Goal: Task Accomplishment & Management: Manage account settings

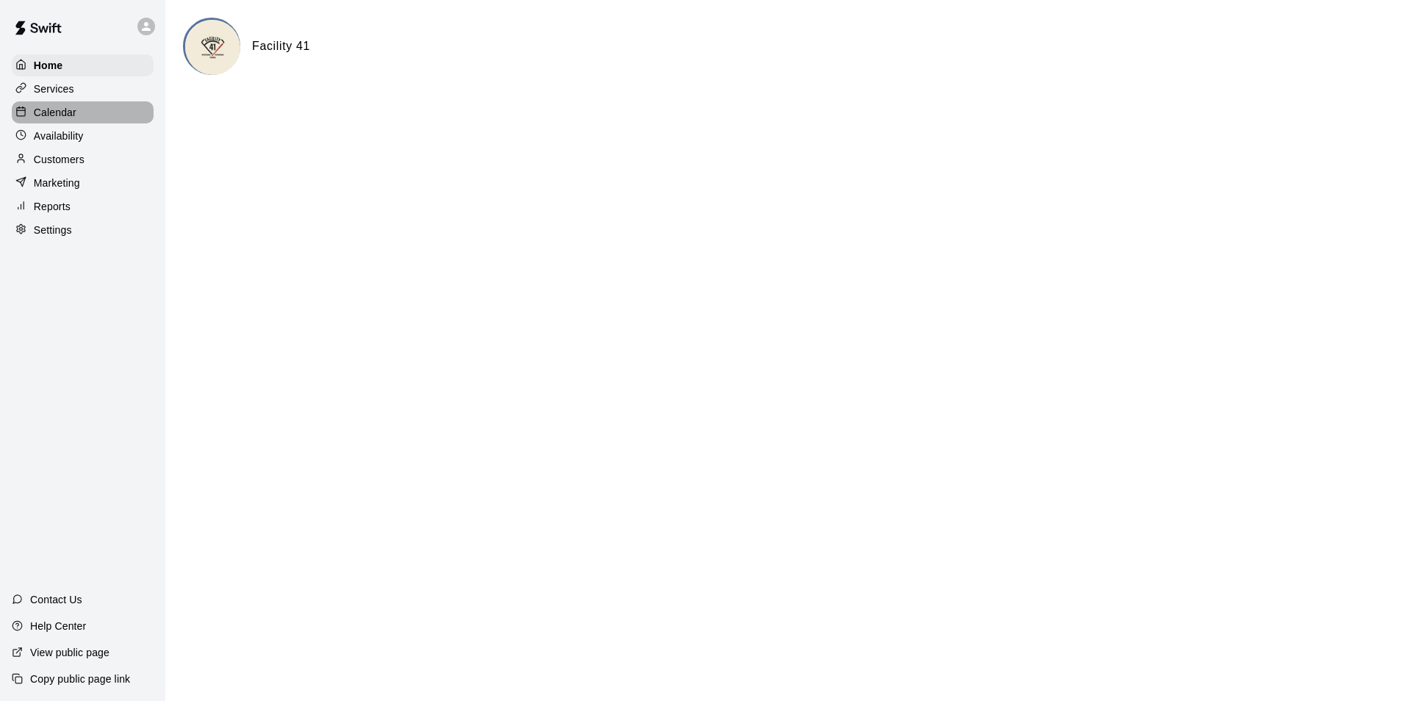
click at [91, 115] on div "Calendar" at bounding box center [83, 112] width 142 height 22
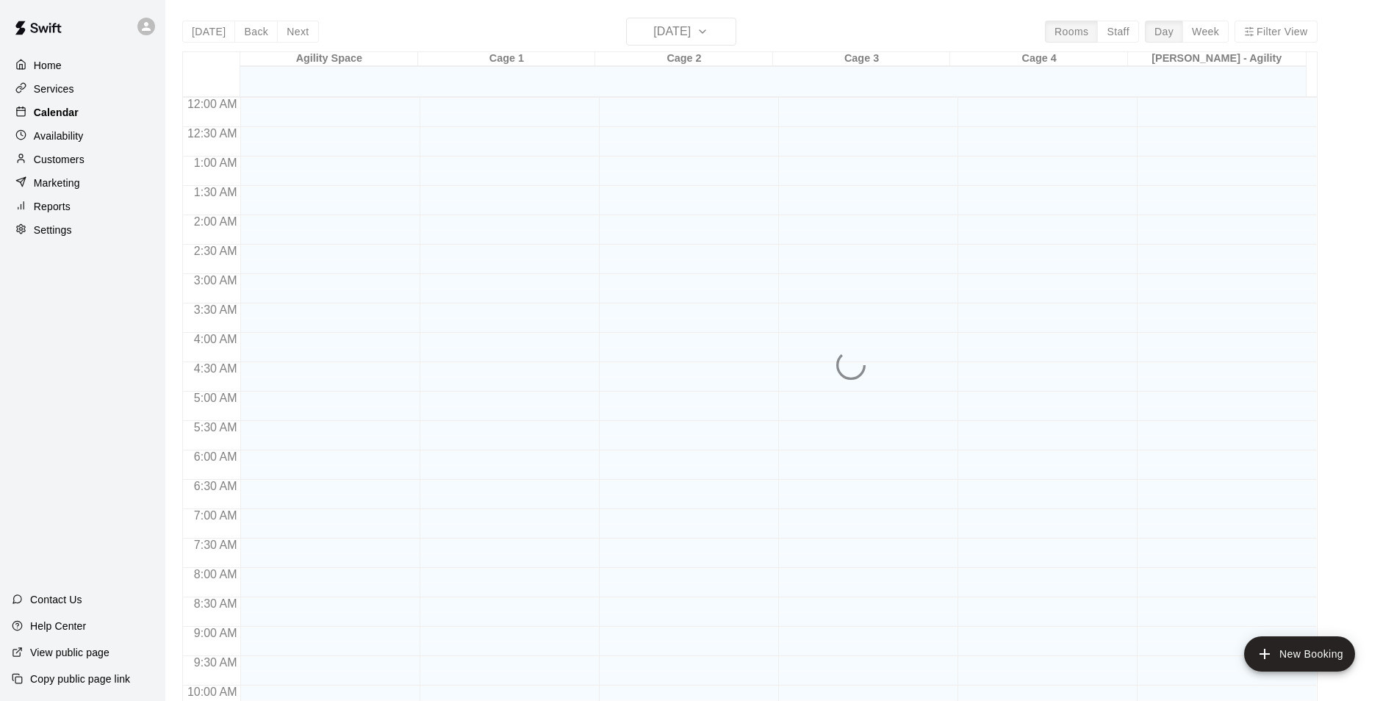
scroll to position [650, 0]
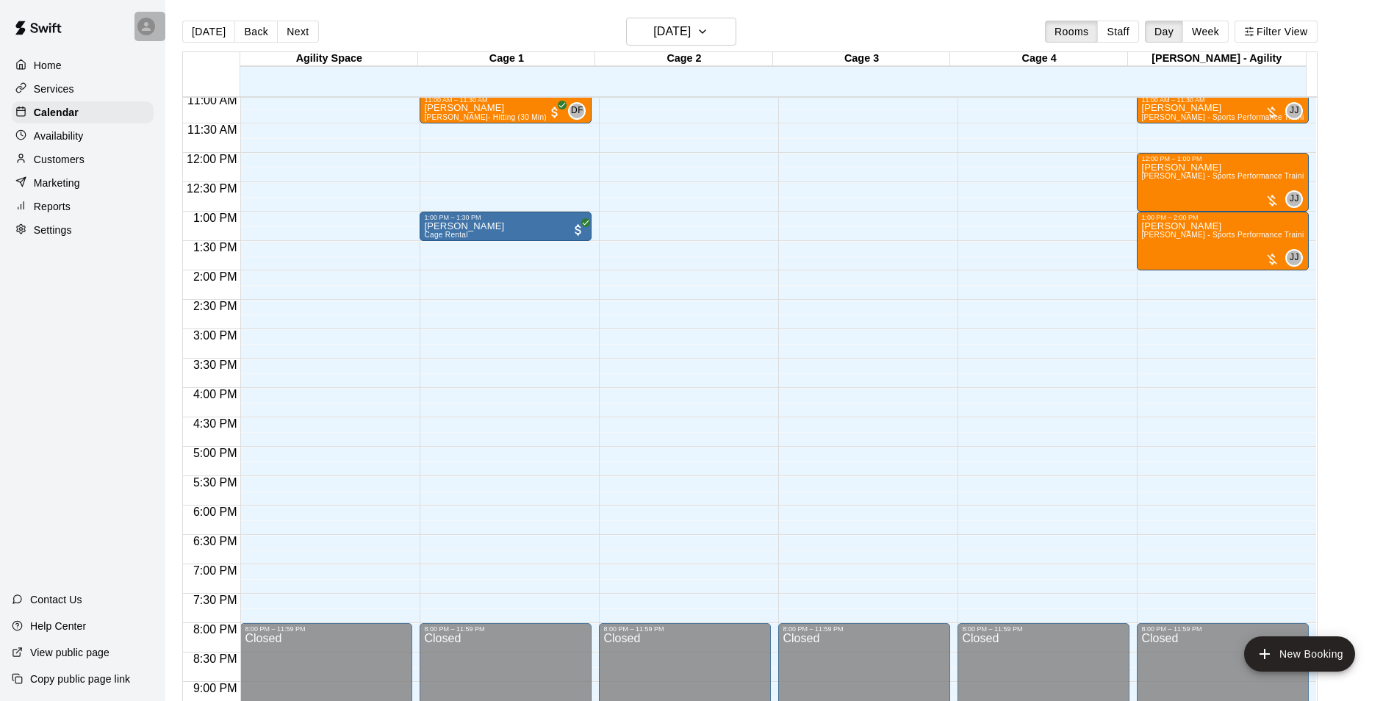
click at [156, 29] on div at bounding box center [149, 26] width 31 height 29
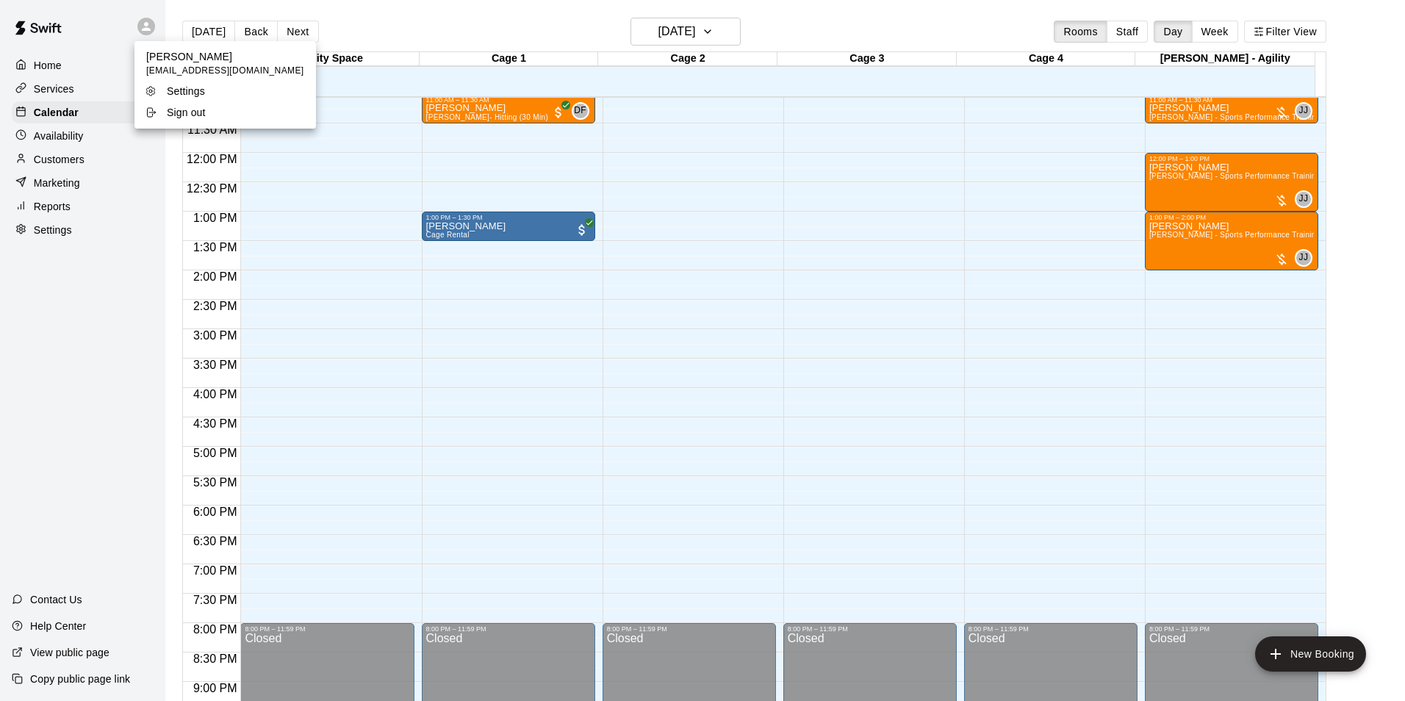
click at [391, 28] on div at bounding box center [702, 350] width 1405 height 701
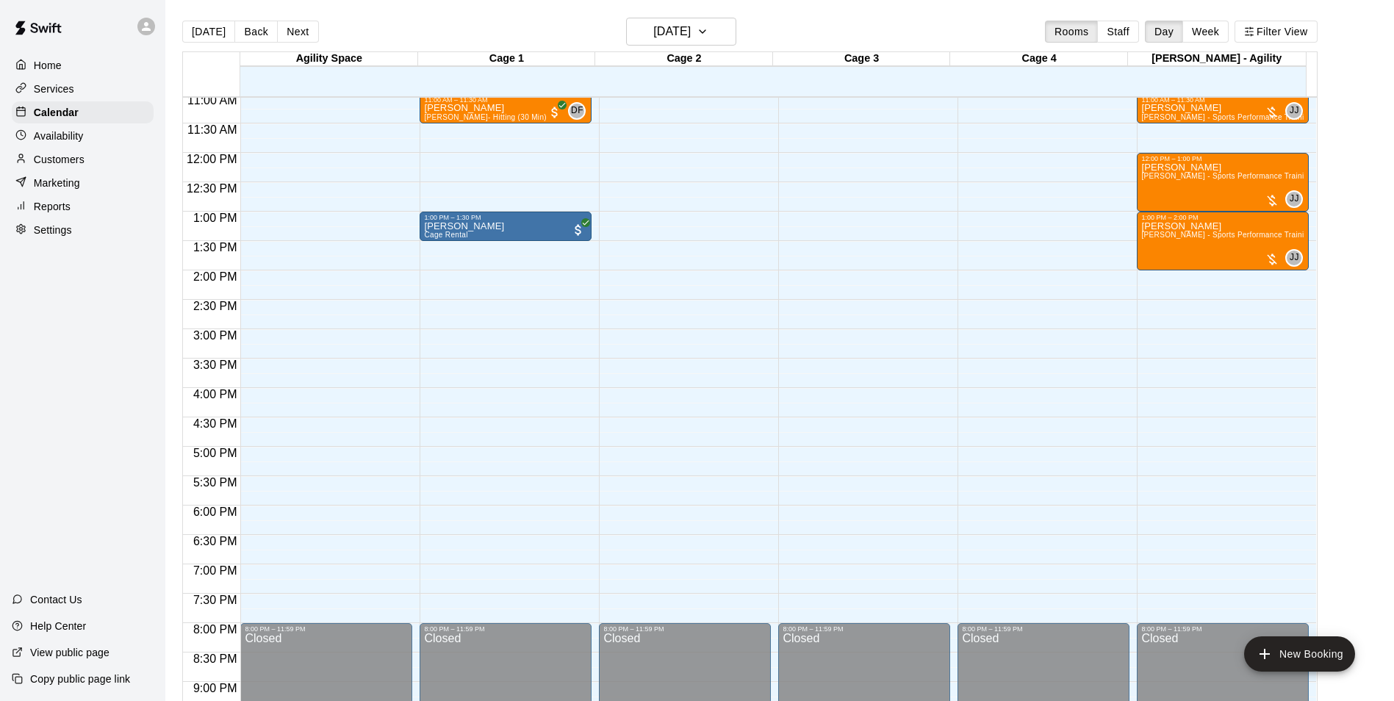
click at [68, 147] on div "Availability" at bounding box center [83, 136] width 142 height 22
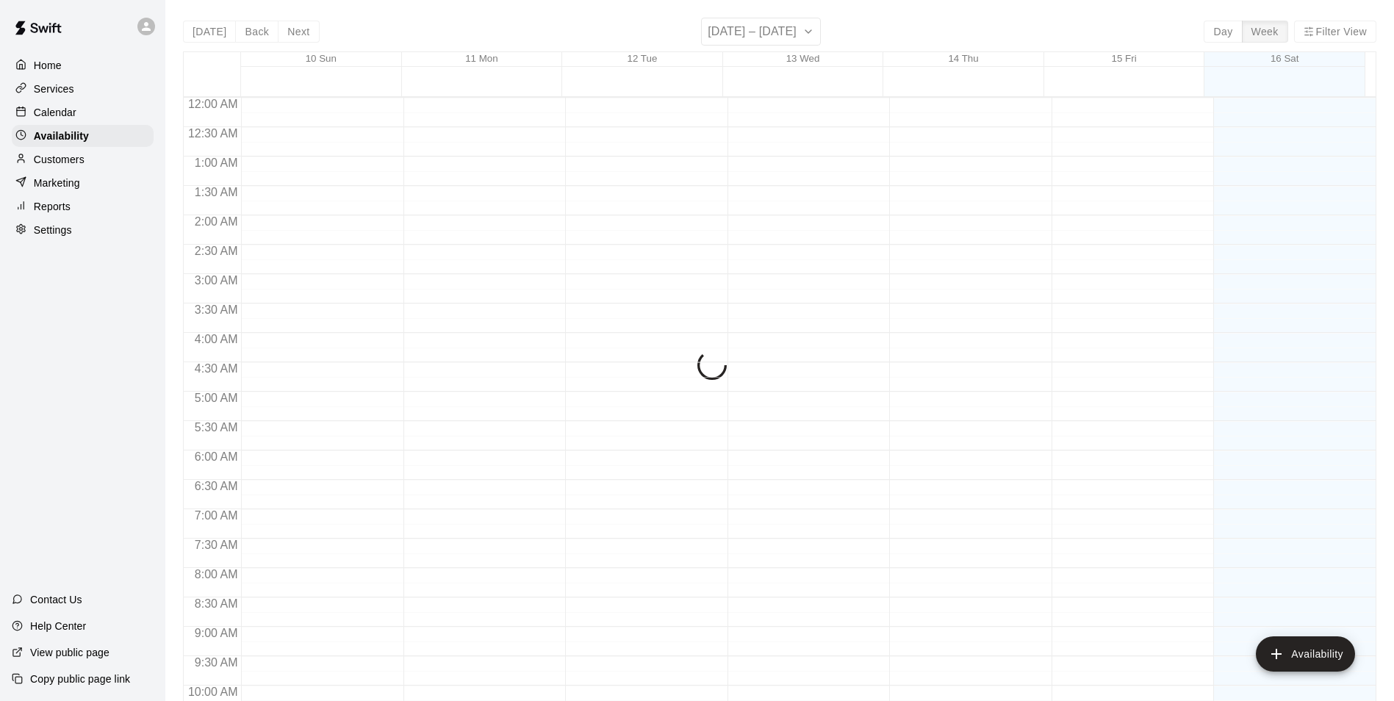
scroll to position [650, 0]
click at [69, 162] on p "Customers" at bounding box center [59, 159] width 51 height 15
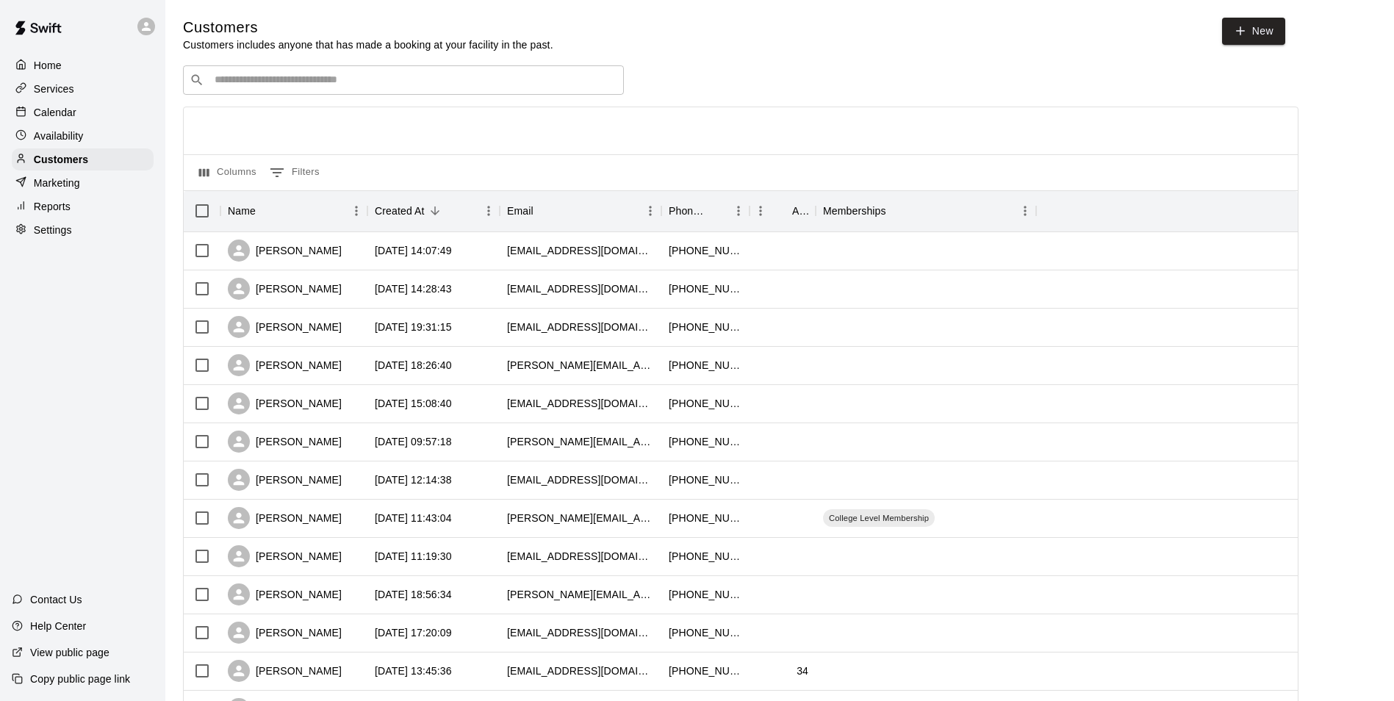
click at [312, 87] on input "Search customers by name or email" at bounding box center [413, 80] width 407 height 15
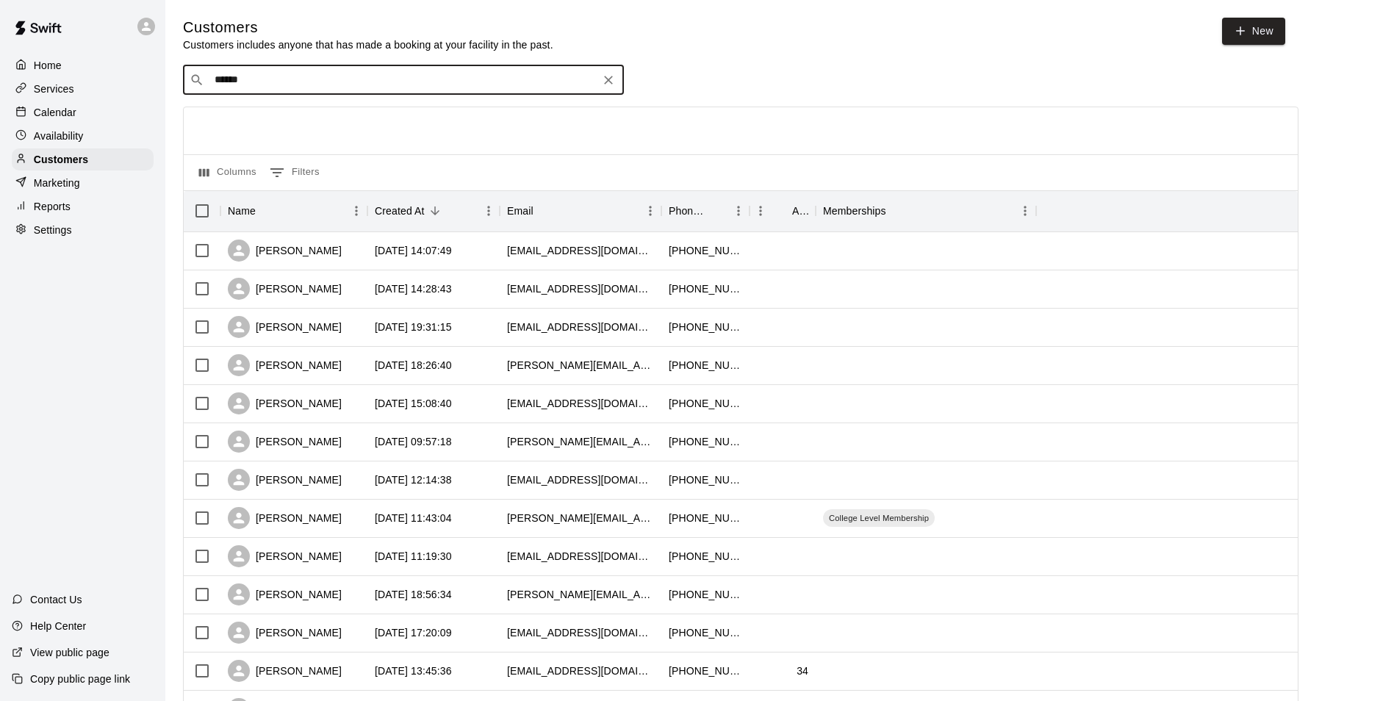
type input "******"
click at [608, 81] on icon "Clear" at bounding box center [608, 80] width 9 height 9
type input "********"
click at [612, 87] on icon "Clear" at bounding box center [608, 80] width 15 height 15
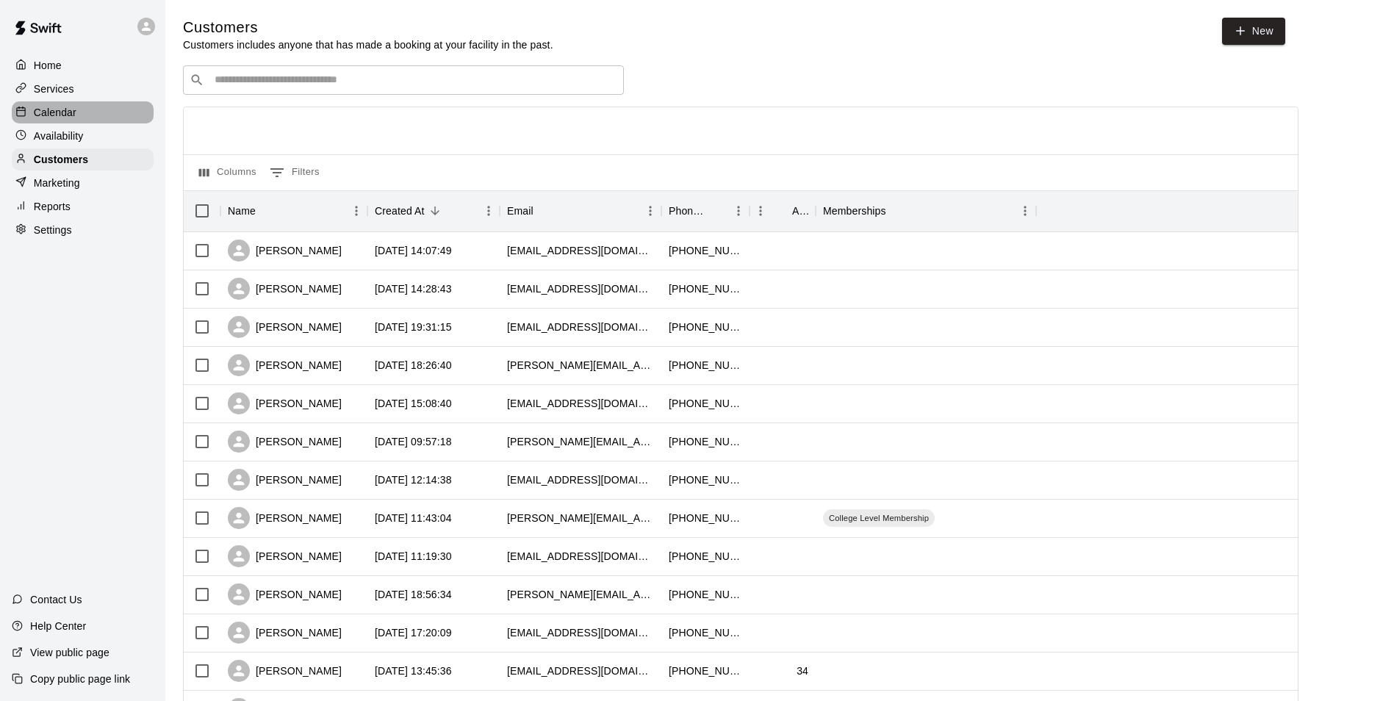
click at [82, 112] on div "Calendar" at bounding box center [83, 112] width 142 height 22
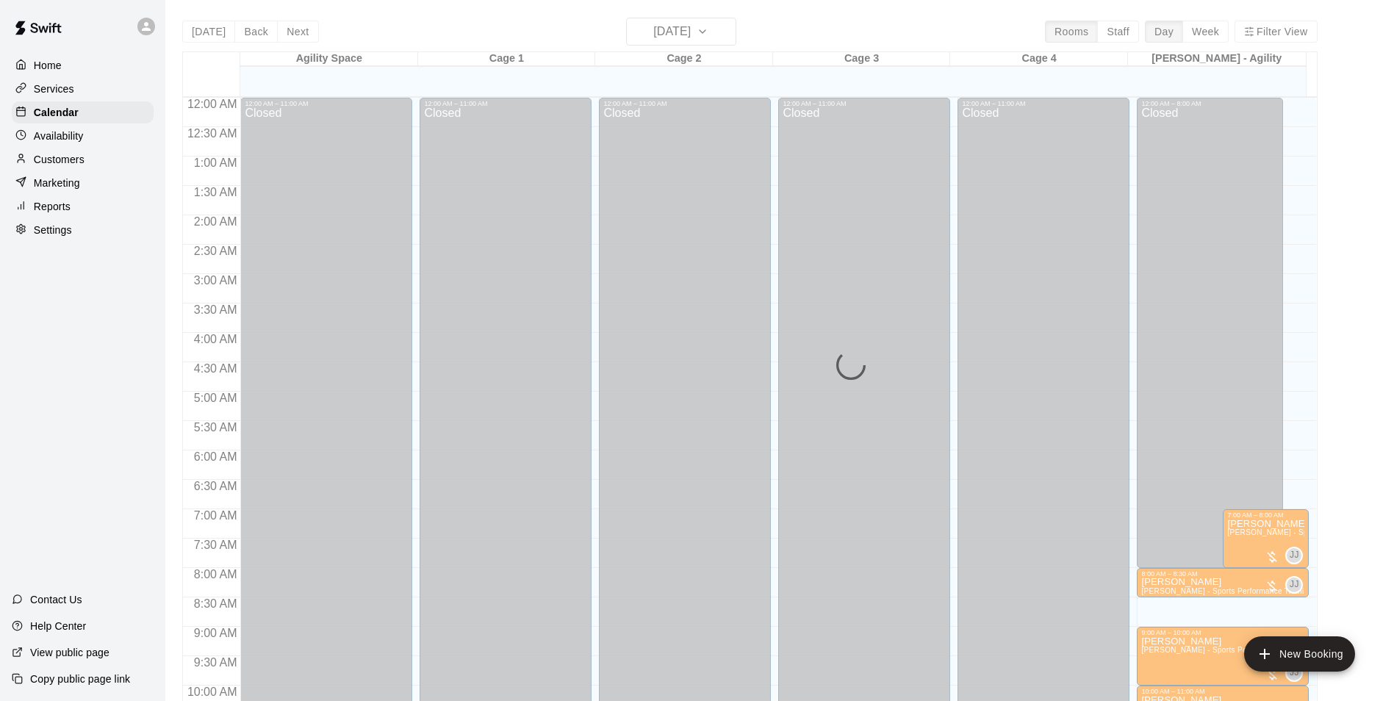
scroll to position [651, 0]
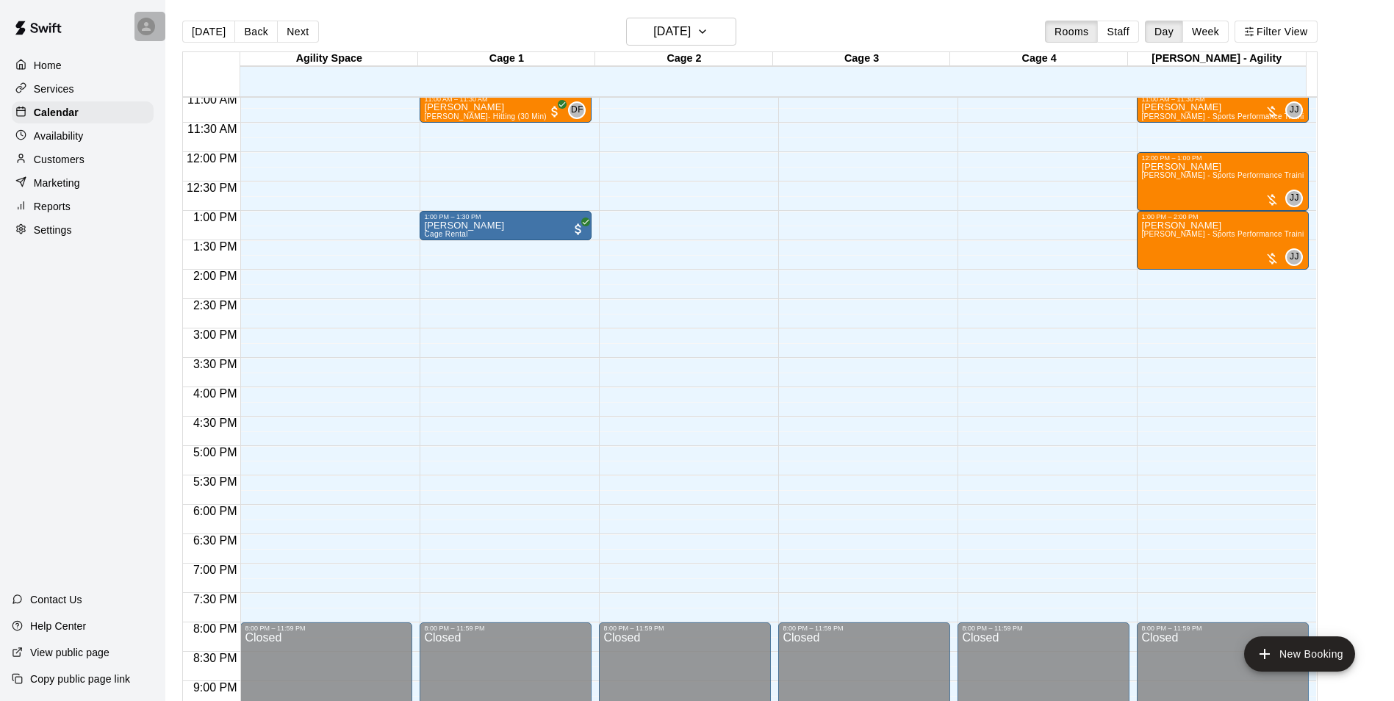
click at [161, 25] on div at bounding box center [149, 26] width 31 height 29
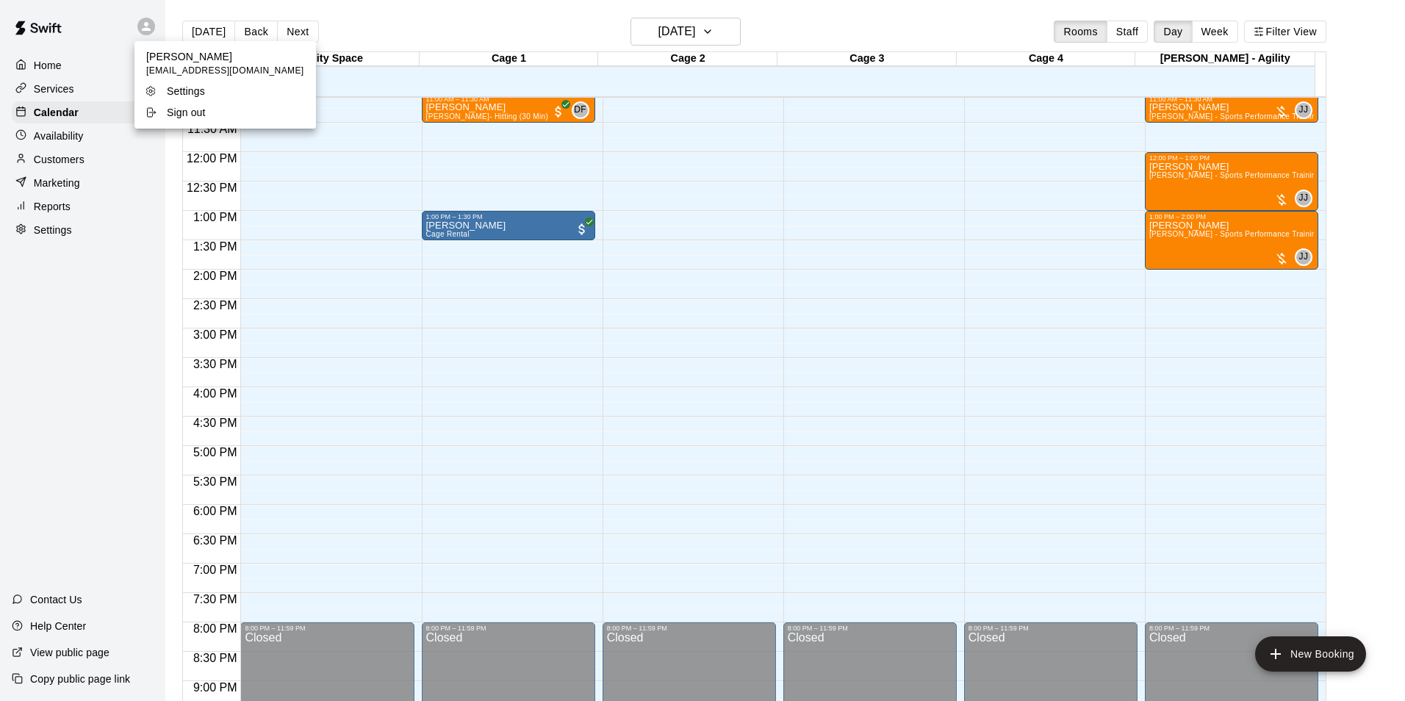
click at [417, 29] on div at bounding box center [702, 350] width 1405 height 701
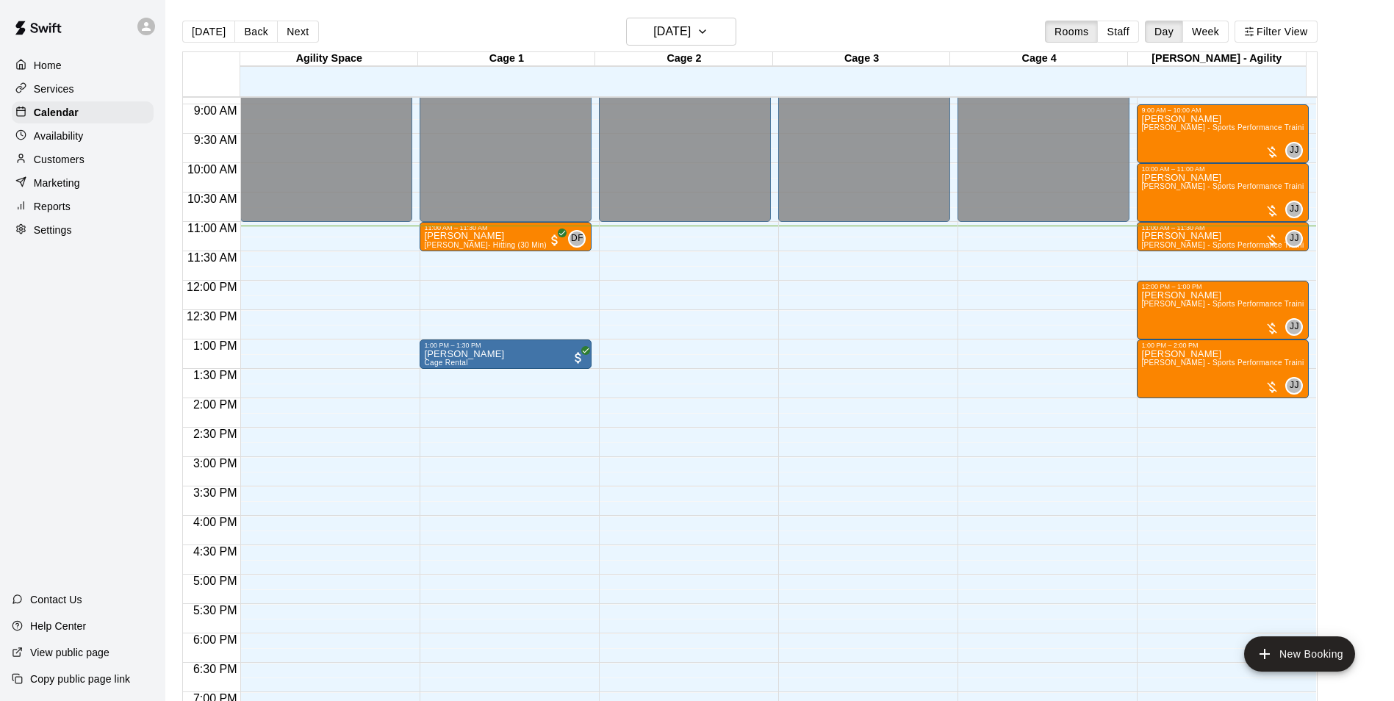
scroll to position [504, 0]
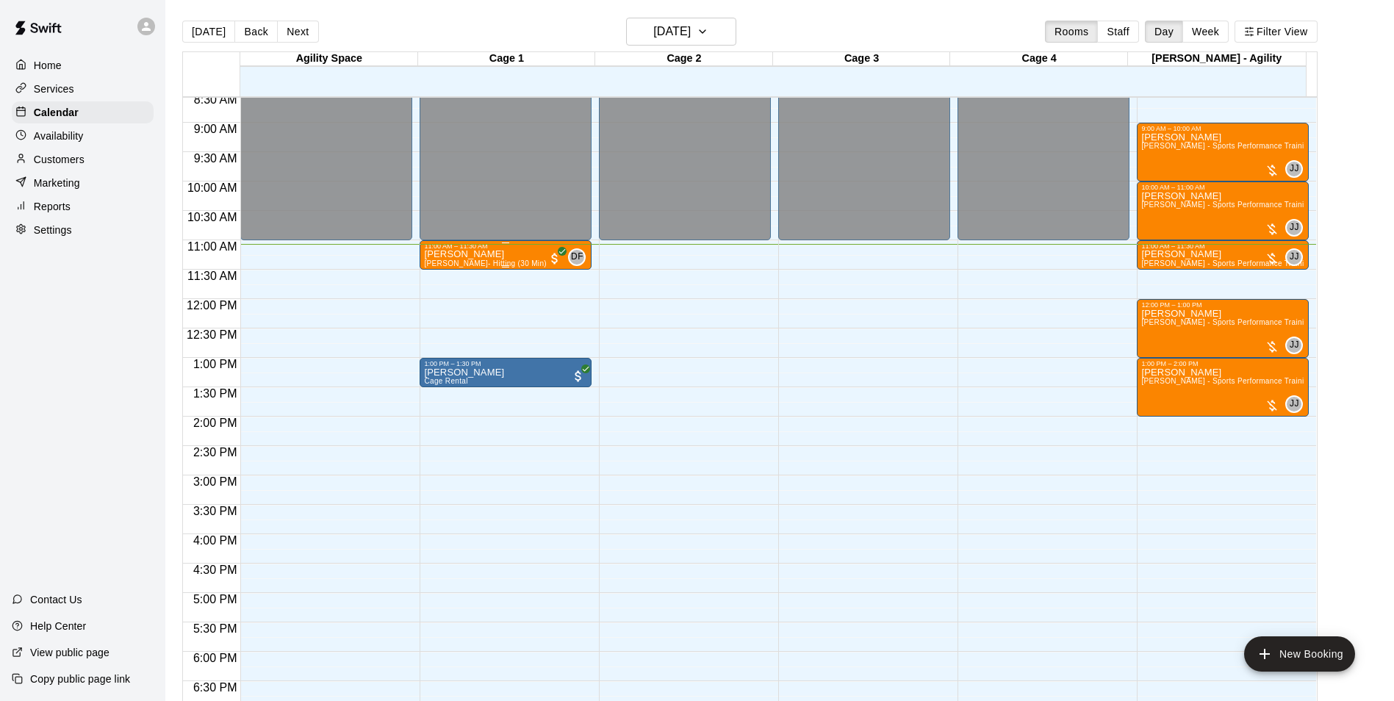
click at [455, 243] on div "11:00 AM – 11:30 AM [PERSON_NAME] [PERSON_NAME]- Hitting (30 Min) DF 0" at bounding box center [505, 254] width 172 height 29
click at [439, 296] on img "edit" at bounding box center [433, 291] width 17 height 17
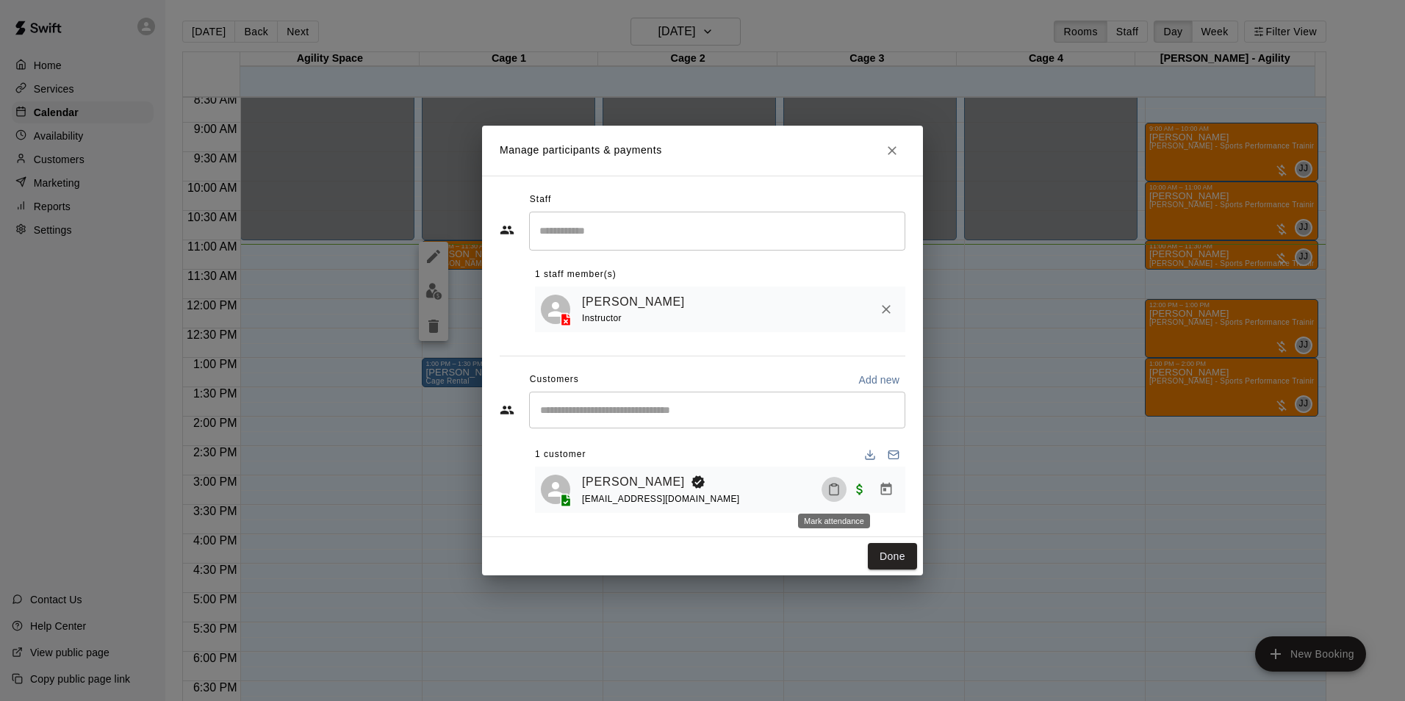
click at [833, 489] on icon "Mark attendance" at bounding box center [833, 489] width 13 height 13
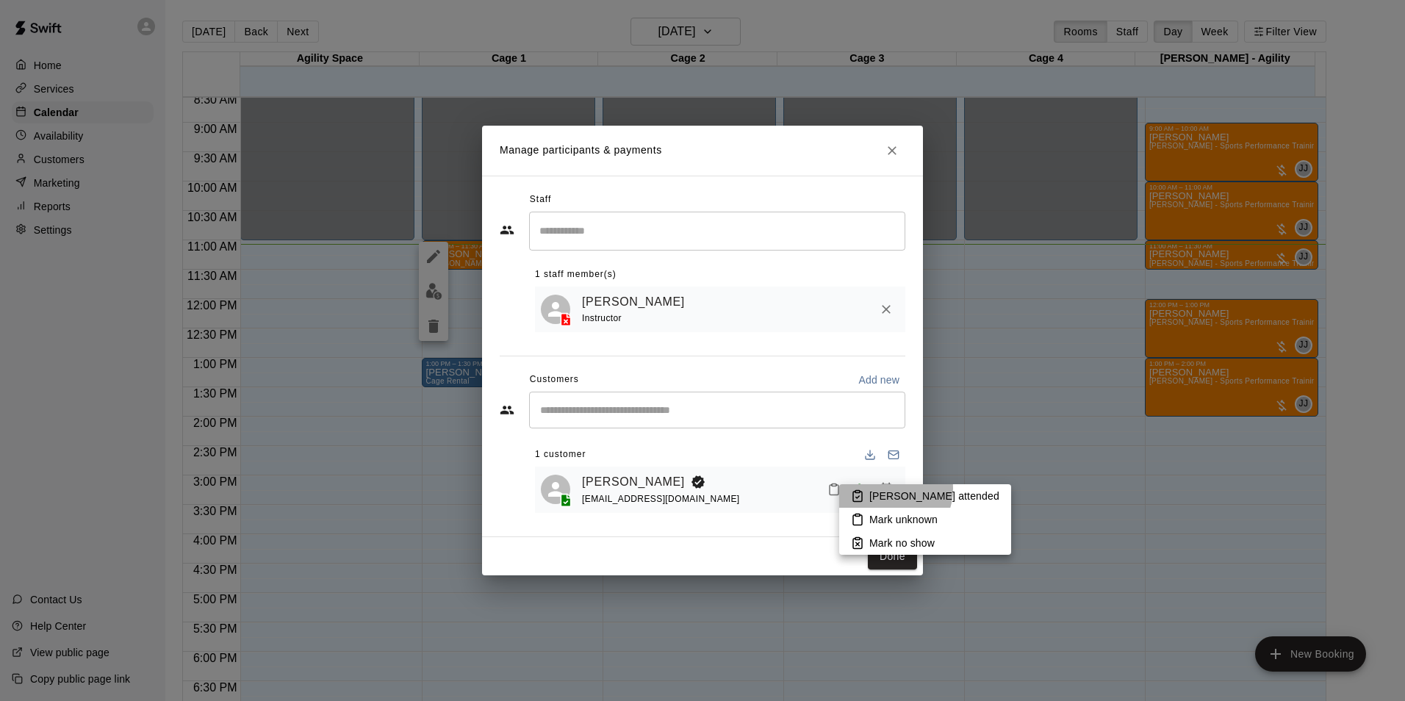
click at [885, 489] on p "[PERSON_NAME] attended" at bounding box center [934, 496] width 130 height 15
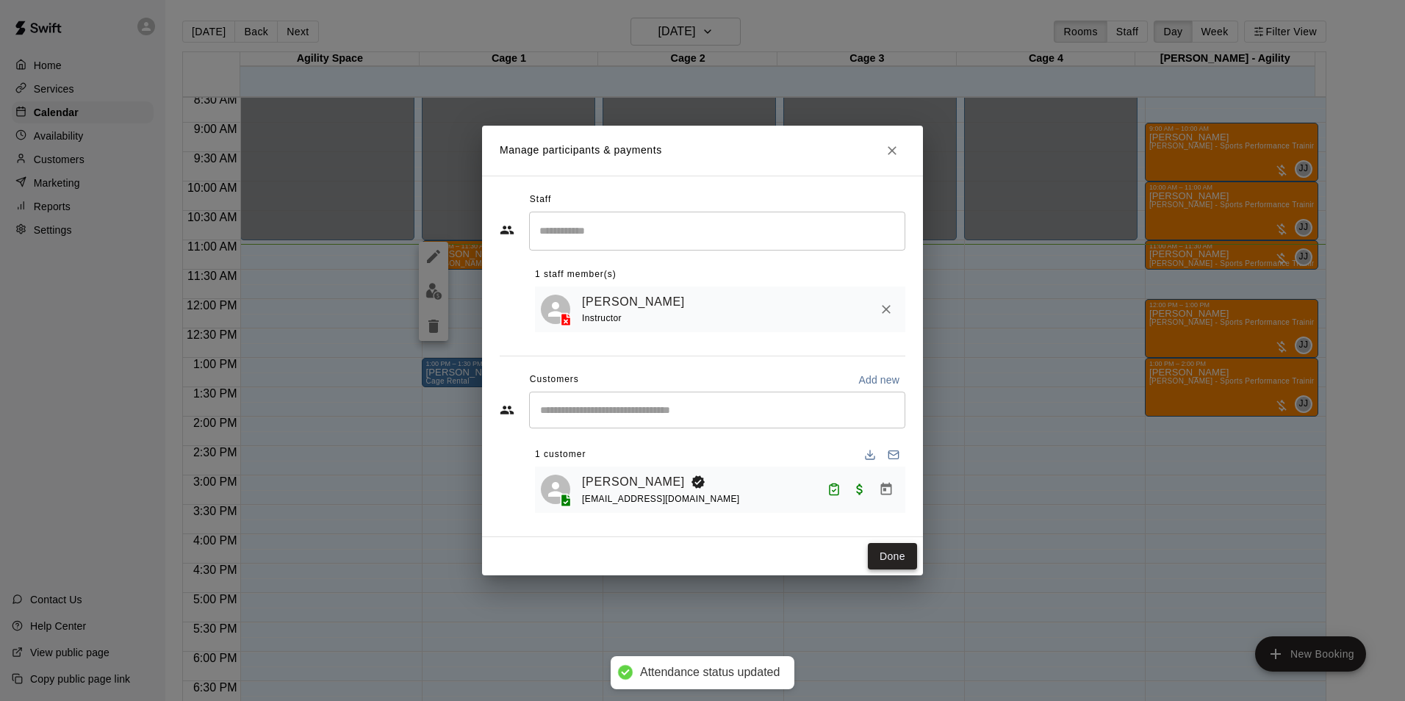
click at [888, 552] on button "Done" at bounding box center [892, 556] width 49 height 27
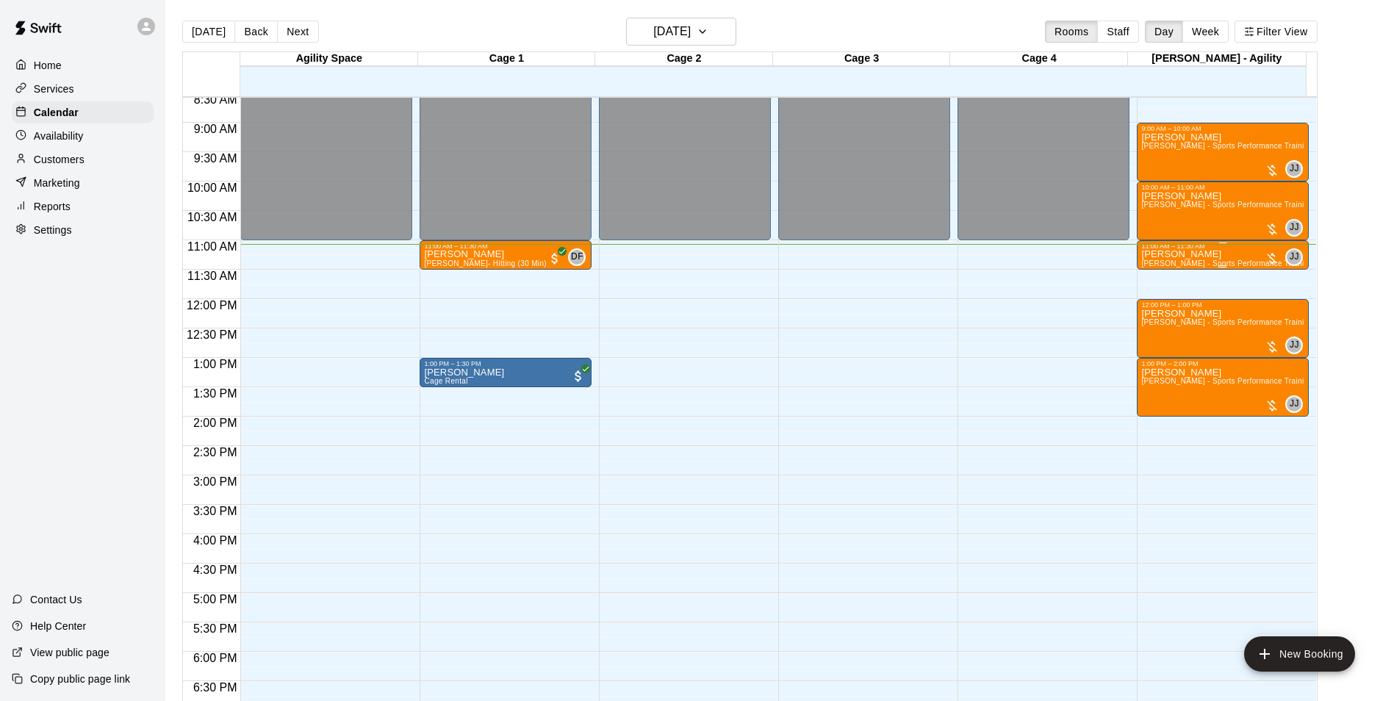
click at [1255, 262] on span "[PERSON_NAME] - Sports Performance Training (30 min)" at bounding box center [1242, 263] width 202 height 8
click at [1150, 305] on img "edit" at bounding box center [1154, 311] width 17 height 17
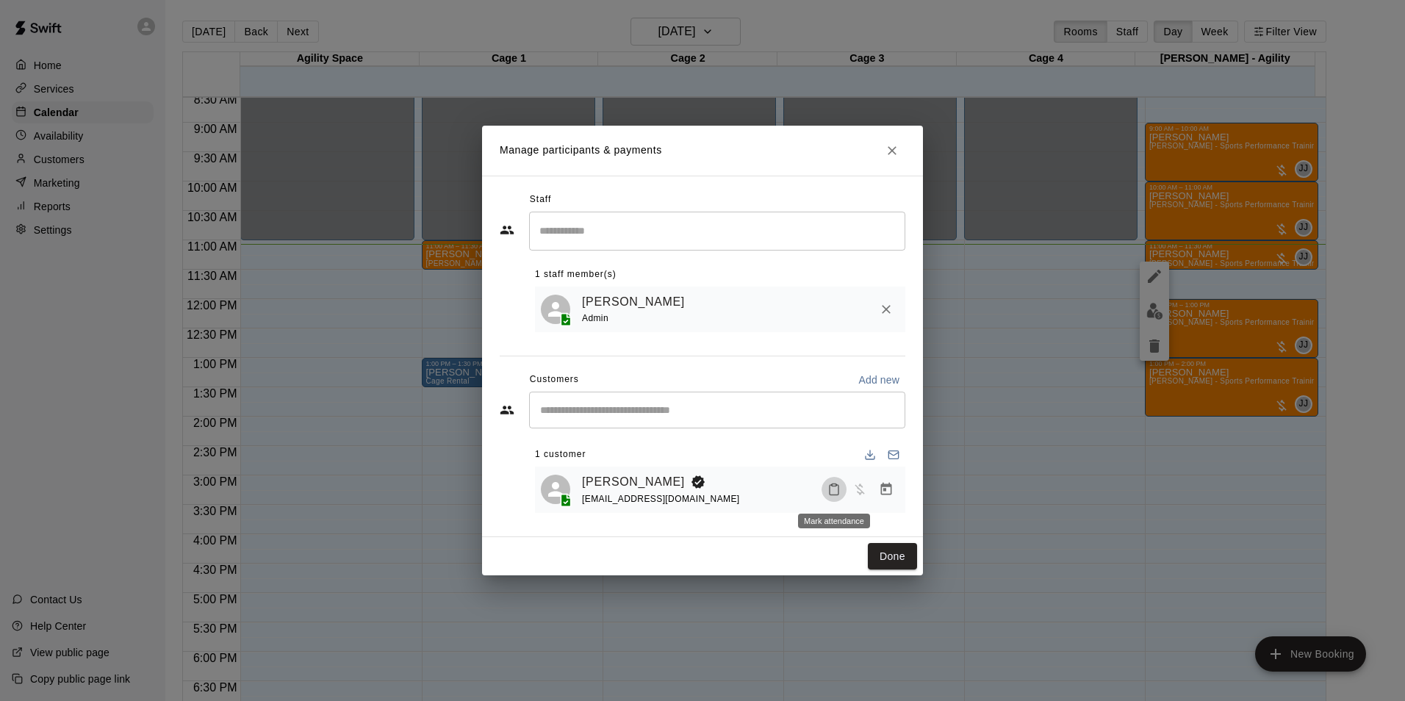
click at [838, 496] on icon "Mark attendance" at bounding box center [833, 489] width 13 height 13
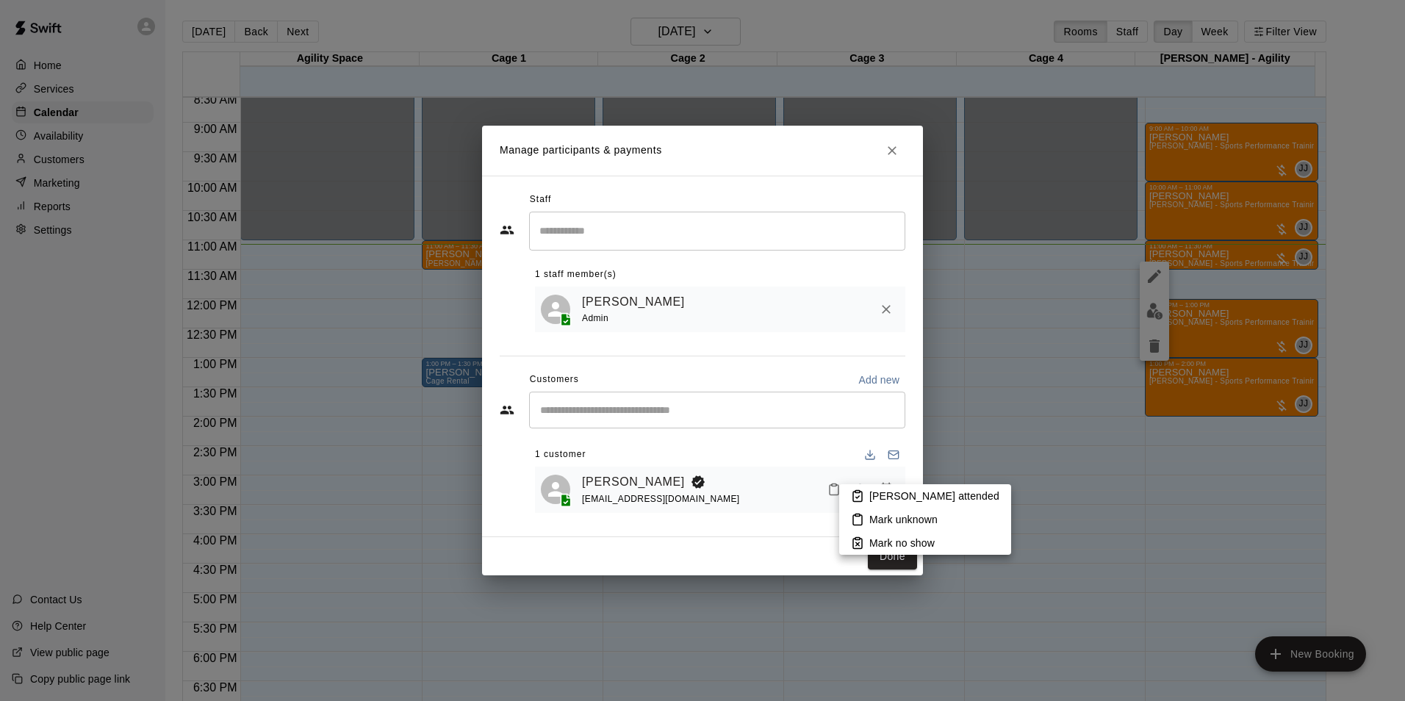
click at [890, 496] on p "[PERSON_NAME] attended" at bounding box center [934, 496] width 130 height 15
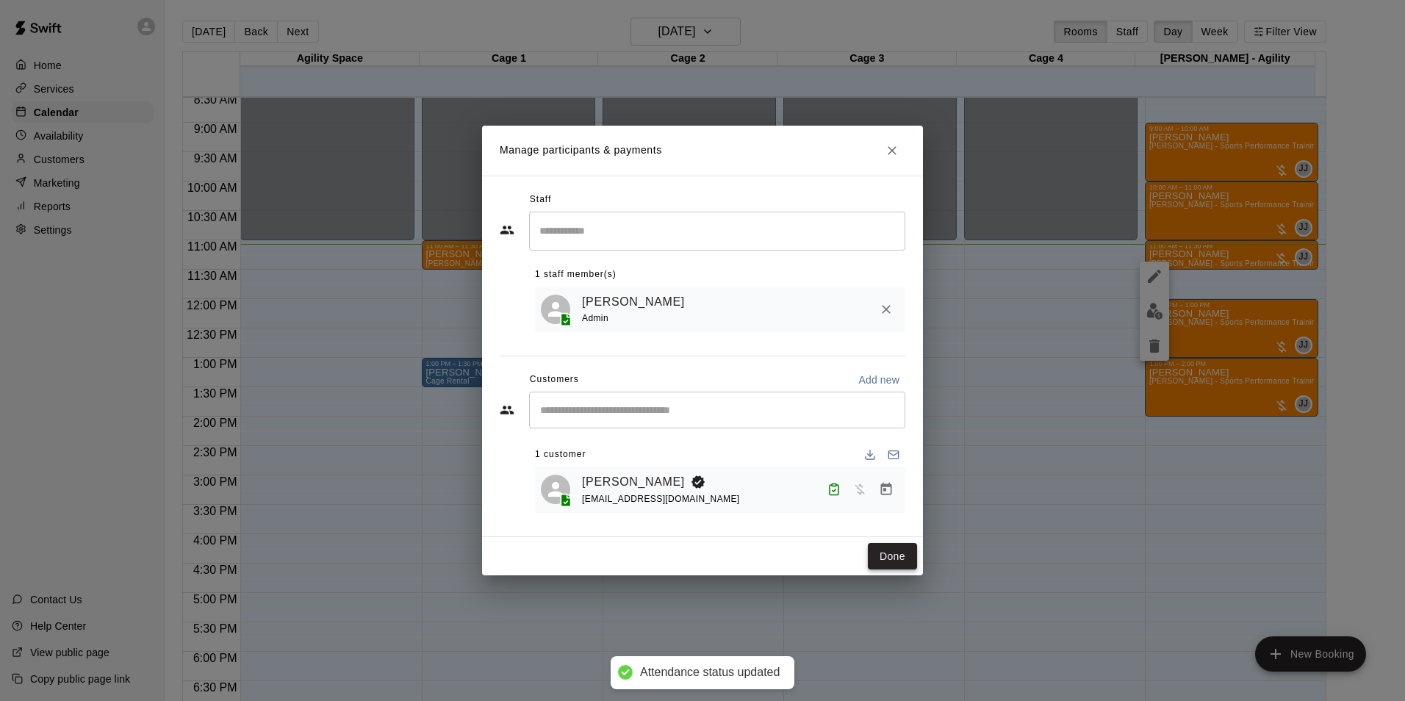
click at [897, 552] on button "Done" at bounding box center [892, 556] width 49 height 27
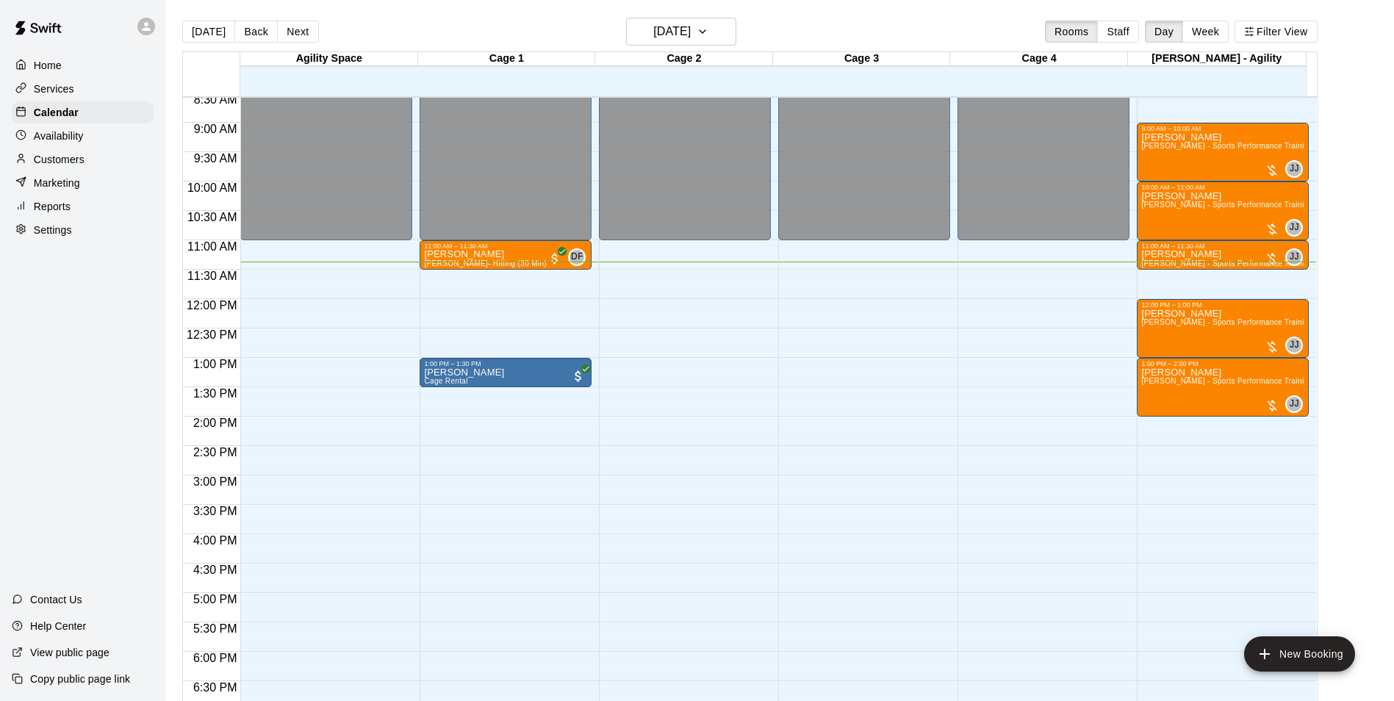
scroll to position [24, 0]
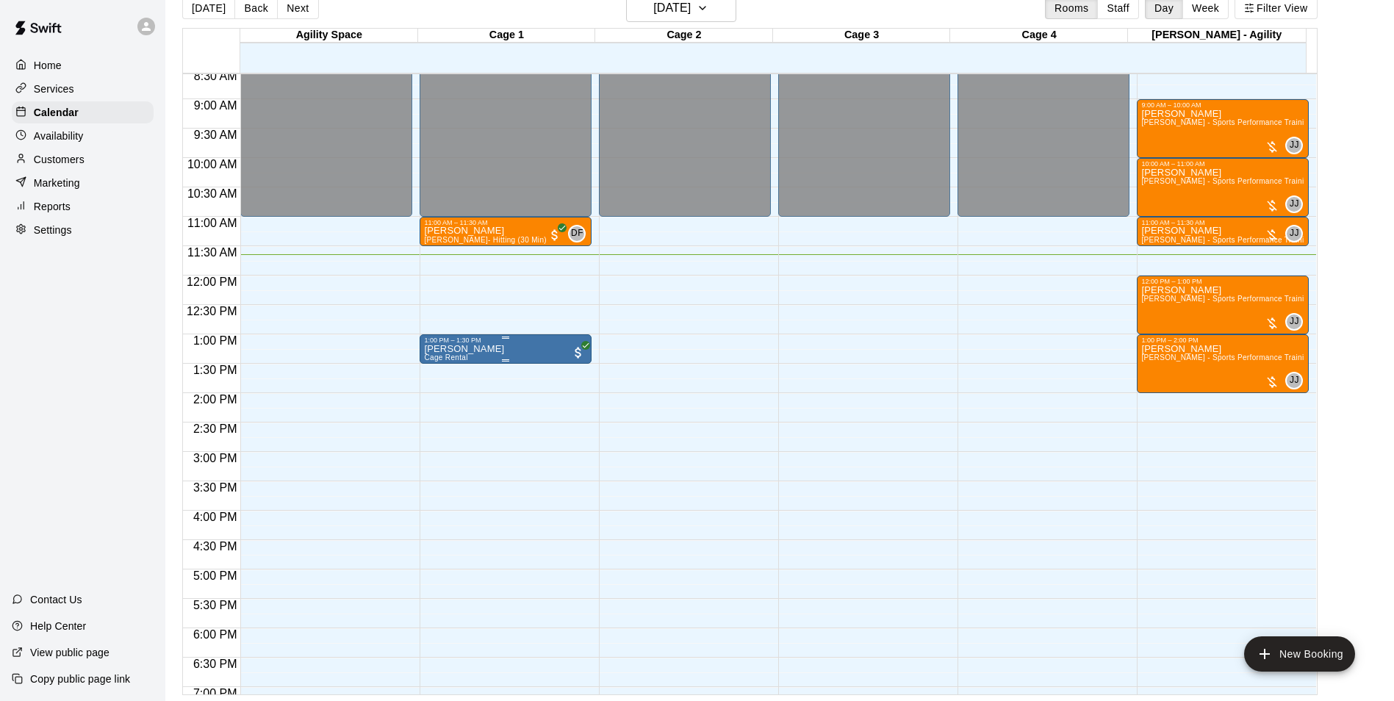
drag, startPoint x: 668, startPoint y: 228, endPoint x: 588, endPoint y: 347, distance: 143.4
click at [120, 562] on div "Home Services Calendar Availability Customers Marketing Reports Settings Contac…" at bounding box center [82, 350] width 165 height 701
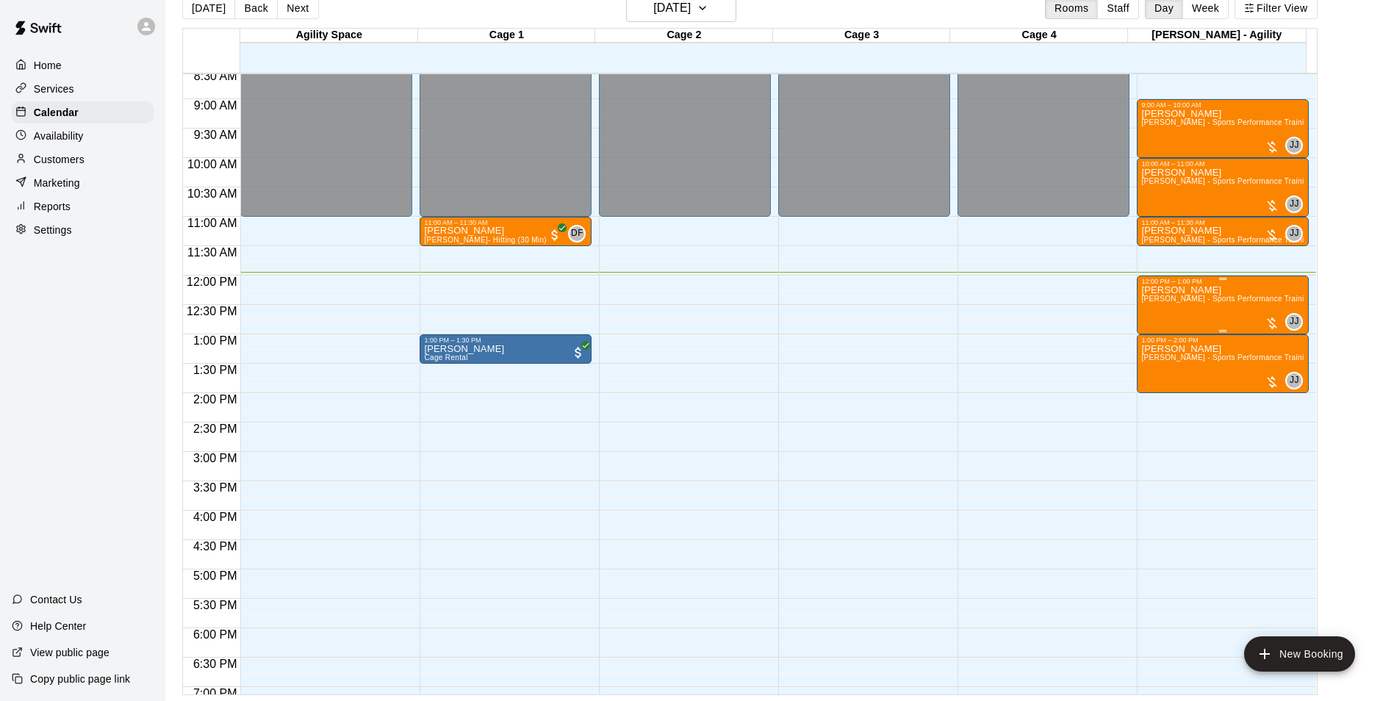
click at [1172, 303] on span "[PERSON_NAME] - Sports Performance Training (60 min)" at bounding box center [1242, 299] width 202 height 8
click at [1160, 351] on img "edit" at bounding box center [1154, 346] width 17 height 17
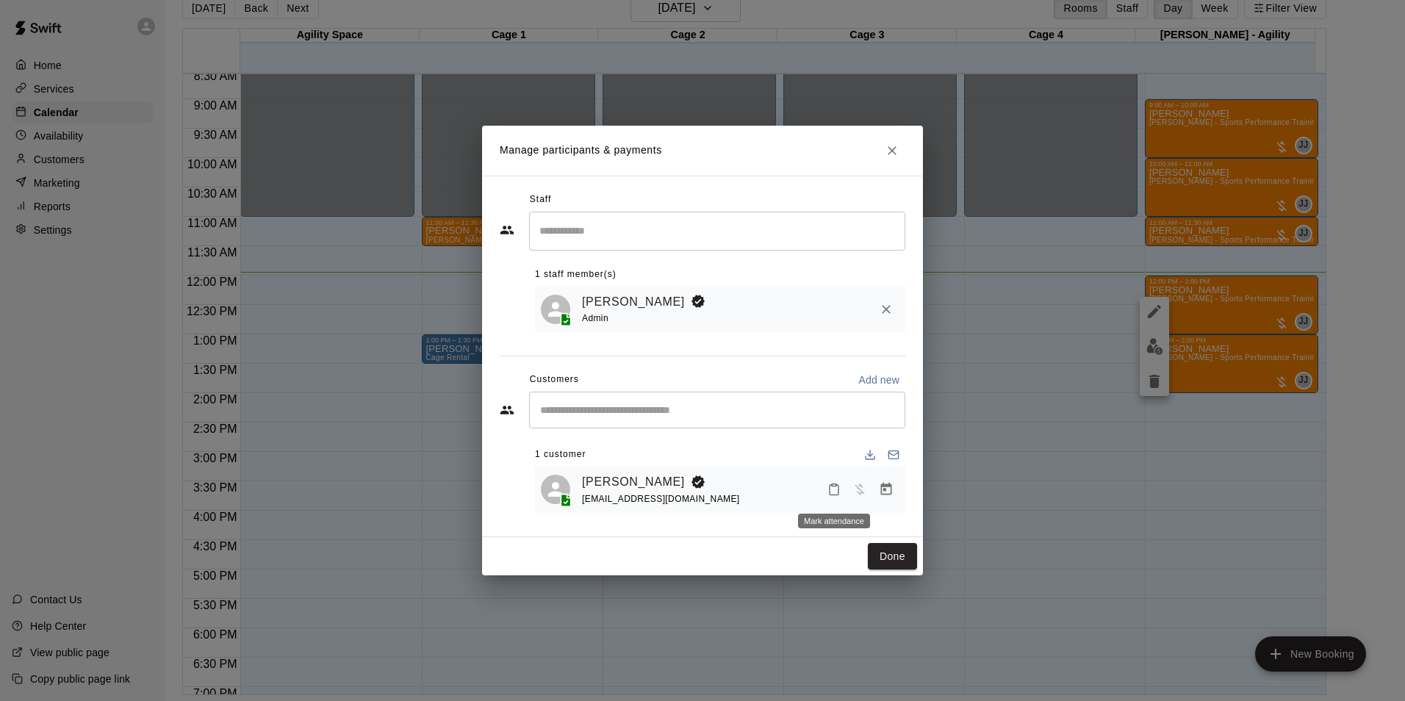
click at [834, 491] on icon "Mark attendance" at bounding box center [833, 489] width 13 height 13
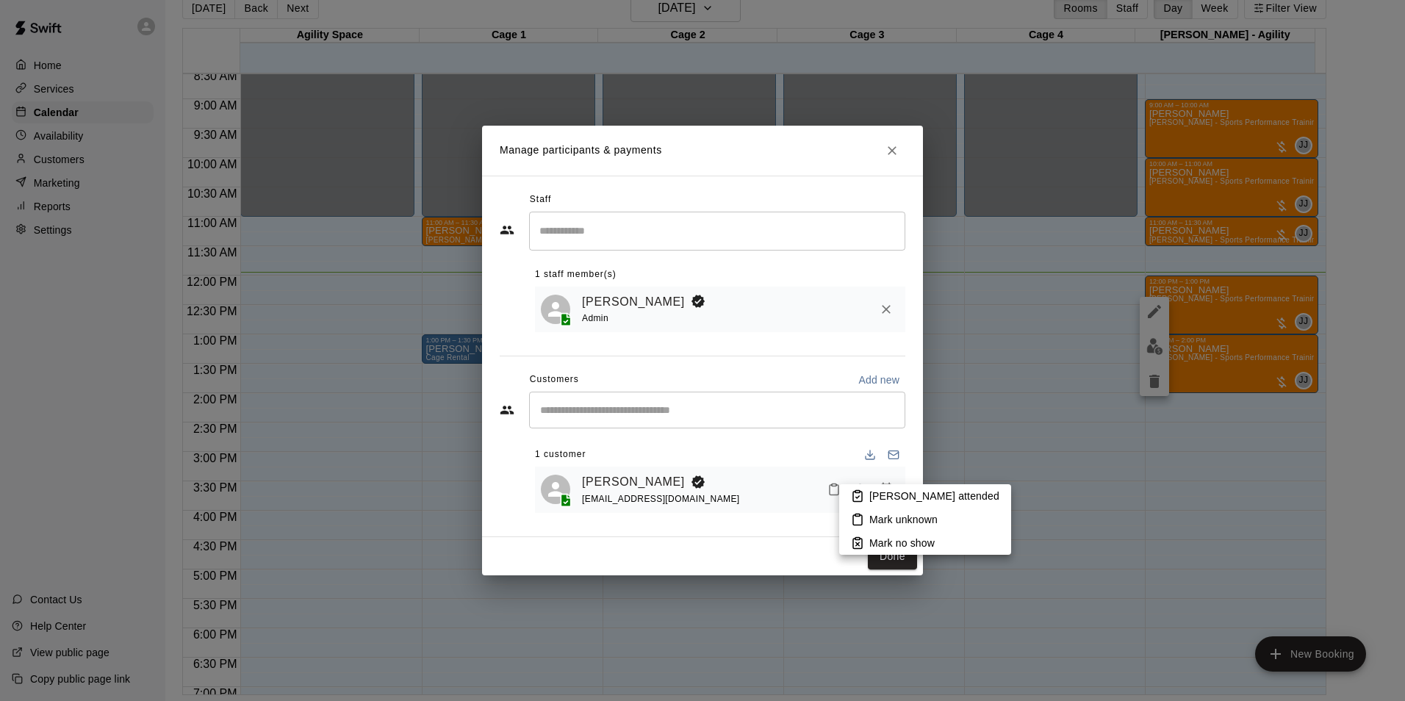
click at [873, 497] on p "[PERSON_NAME] attended" at bounding box center [934, 496] width 130 height 15
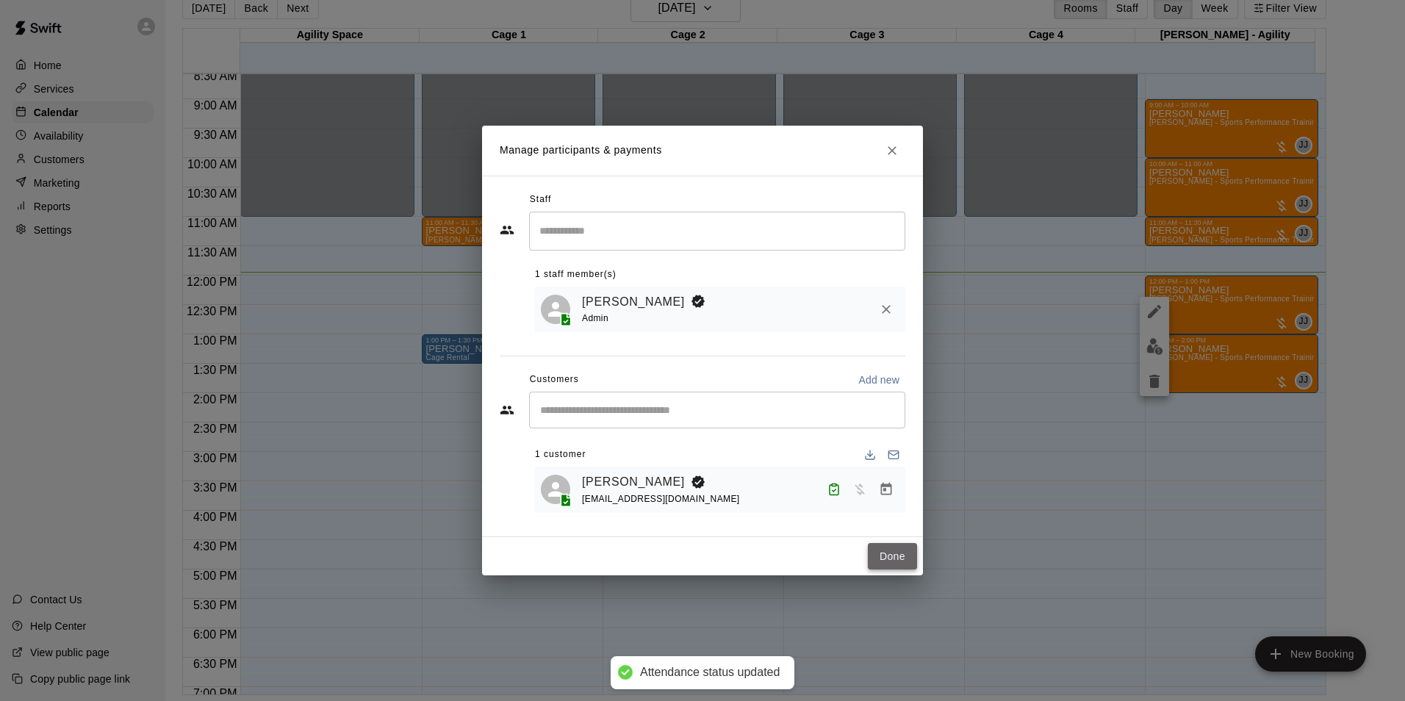
click at [900, 555] on button "Done" at bounding box center [892, 556] width 49 height 27
